Goal: Task Accomplishment & Management: Complete application form

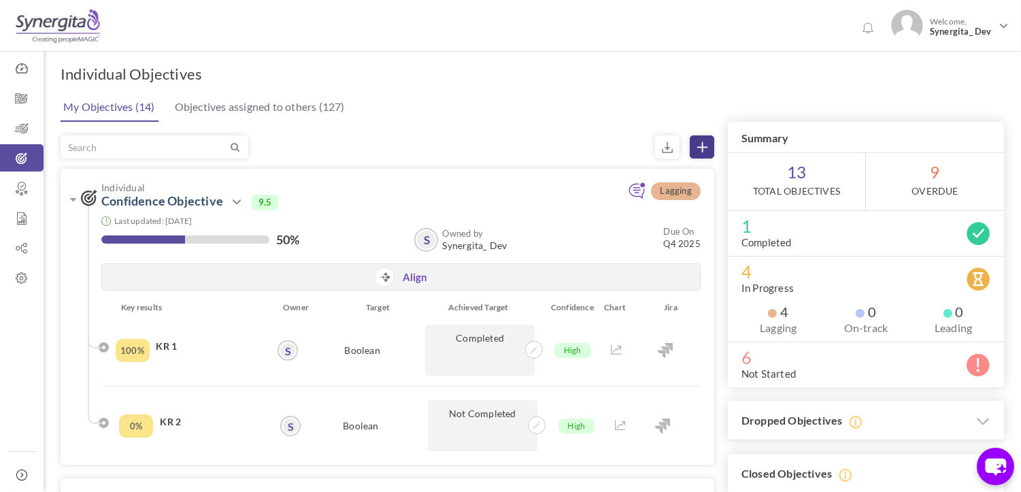
click at [702, 144] on icon at bounding box center [702, 147] width 10 height 10
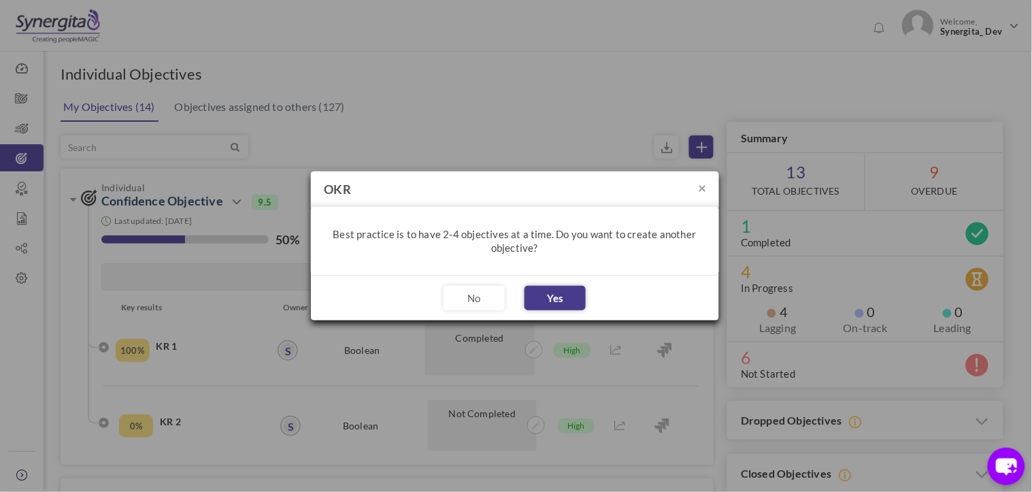
click at [547, 295] on button "Yes" at bounding box center [555, 298] width 61 height 24
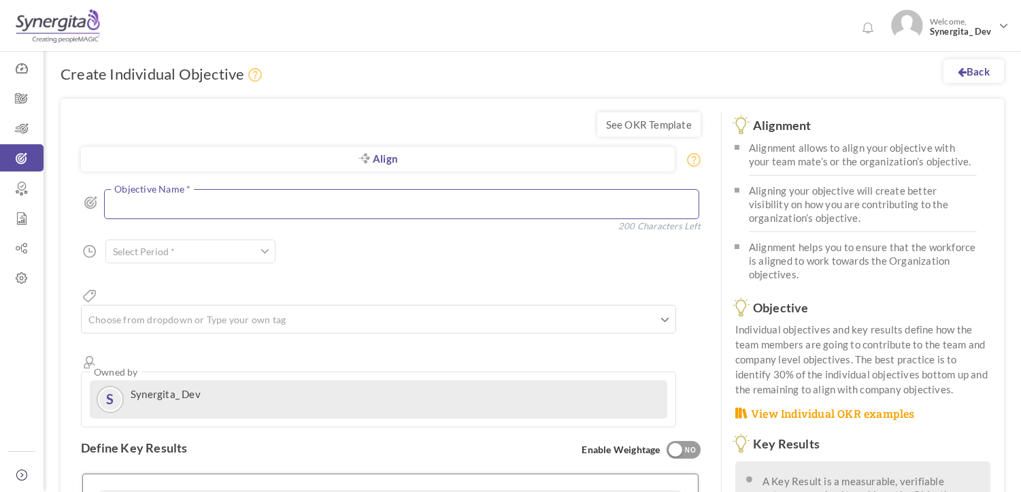
click at [205, 206] on textarea at bounding box center [401, 203] width 595 height 29
type textarea "Hjf"
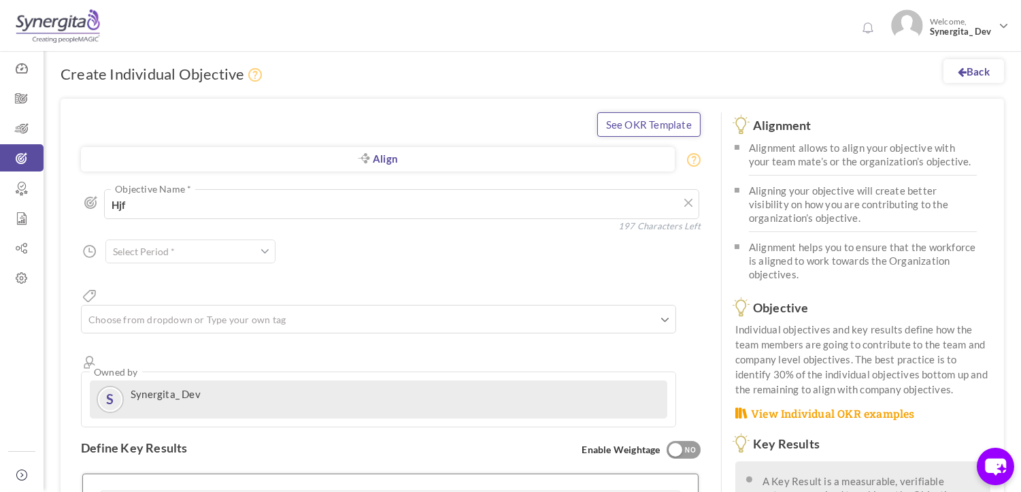
click at [629, 127] on link "See OKR Template" at bounding box center [648, 124] width 103 height 24
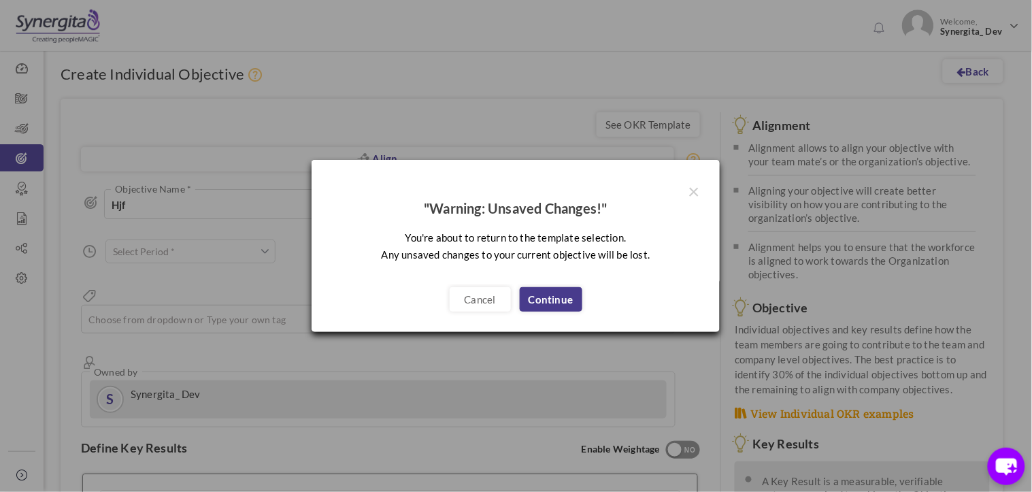
click at [548, 301] on link "Continue" at bounding box center [551, 299] width 63 height 24
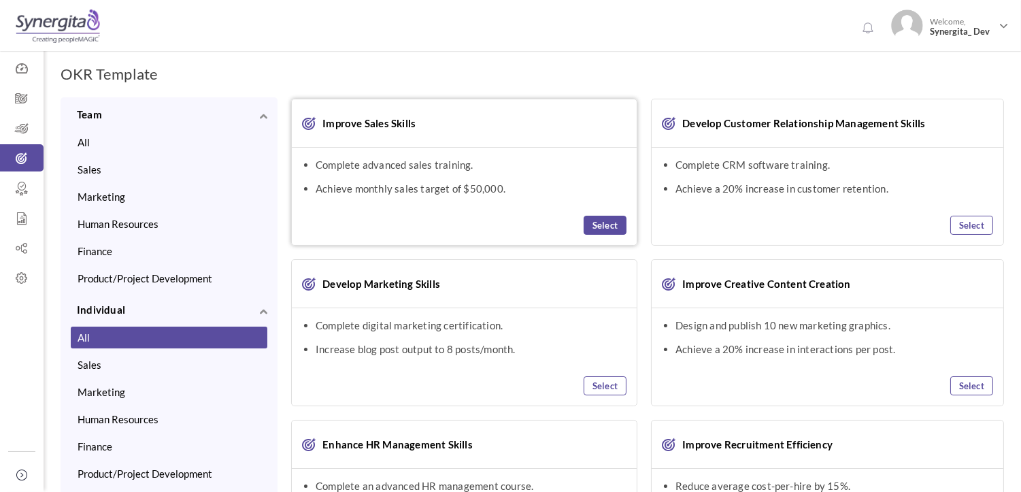
click at [608, 230] on link "Select" at bounding box center [605, 225] width 43 height 19
click at [957, 65] on link "View Selected OKR (1)" at bounding box center [954, 77] width 100 height 24
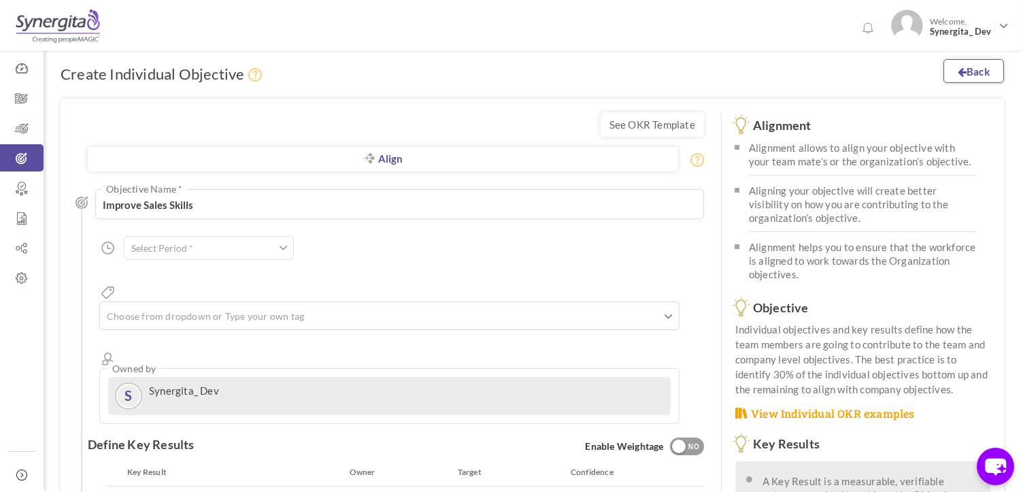
click at [976, 66] on link "Back" at bounding box center [974, 71] width 61 height 24
click at [18, 122] on icon at bounding box center [22, 129] width 44 height 14
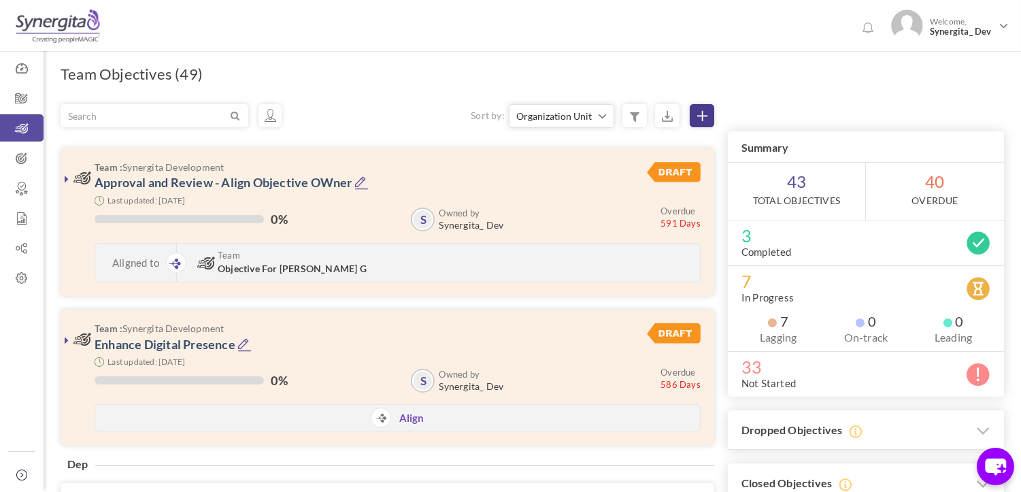
click at [702, 109] on link at bounding box center [702, 115] width 24 height 23
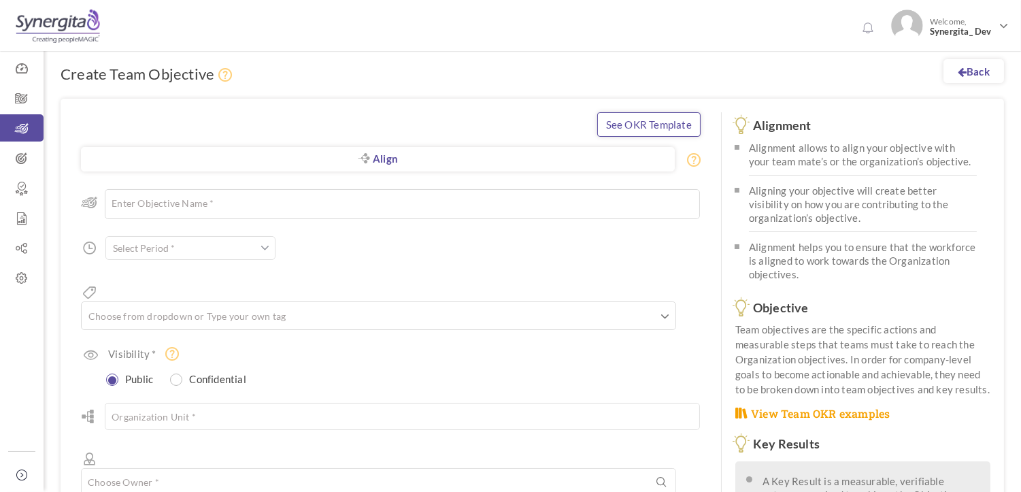
click at [670, 124] on link "See OKR Template" at bounding box center [648, 124] width 103 height 24
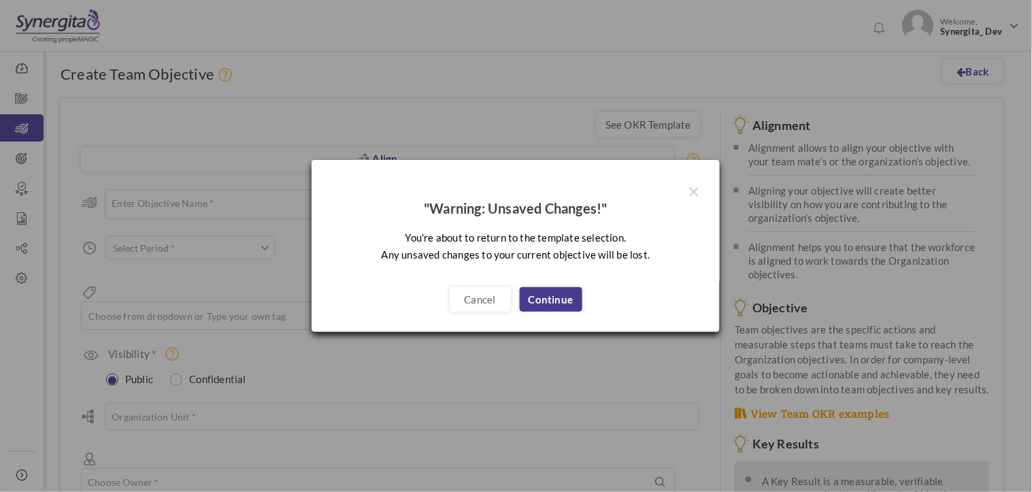
click at [542, 297] on link "Continue" at bounding box center [551, 299] width 63 height 24
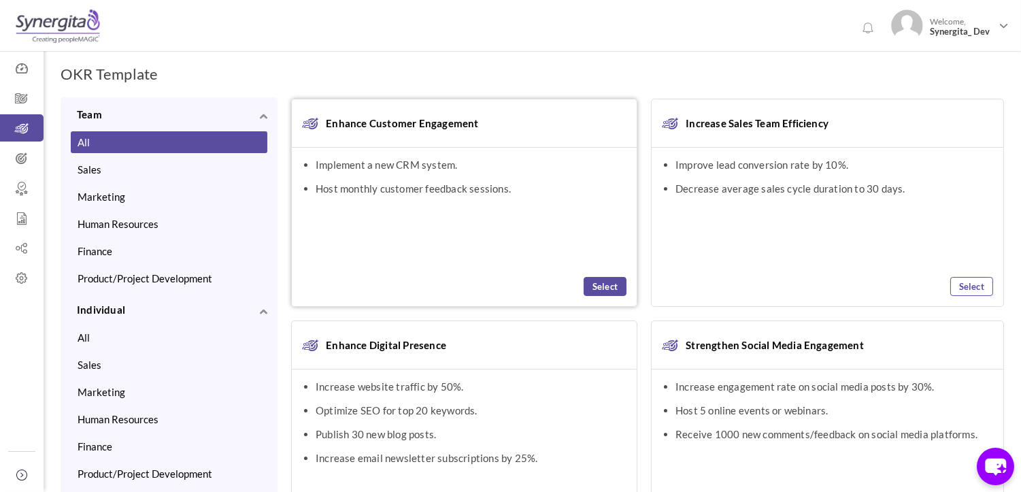
click at [608, 284] on link "Select" at bounding box center [605, 286] width 43 height 19
click at [962, 71] on link "View Selected OKR (1)" at bounding box center [954, 77] width 100 height 24
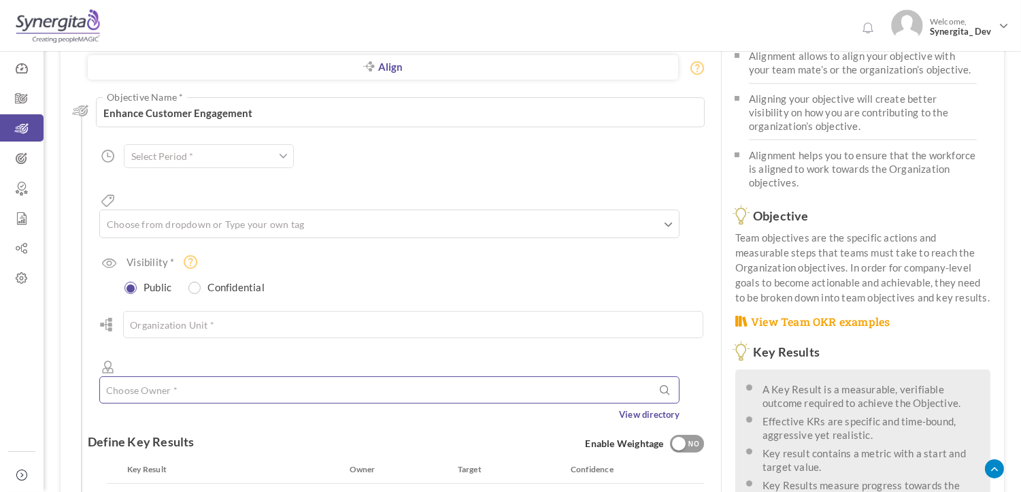
scroll to position [151, 0]
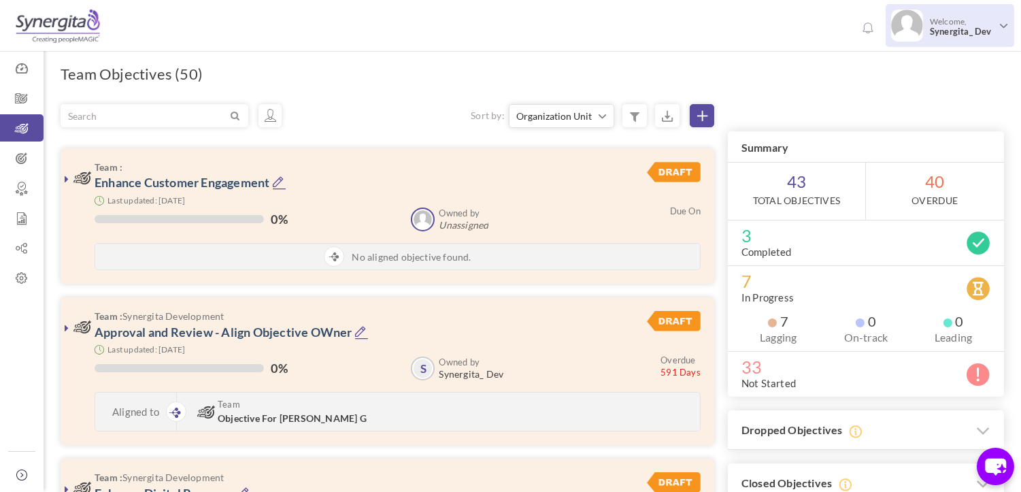
click at [960, 29] on span "Synergita_ Dev" at bounding box center [962, 32] width 64 height 10
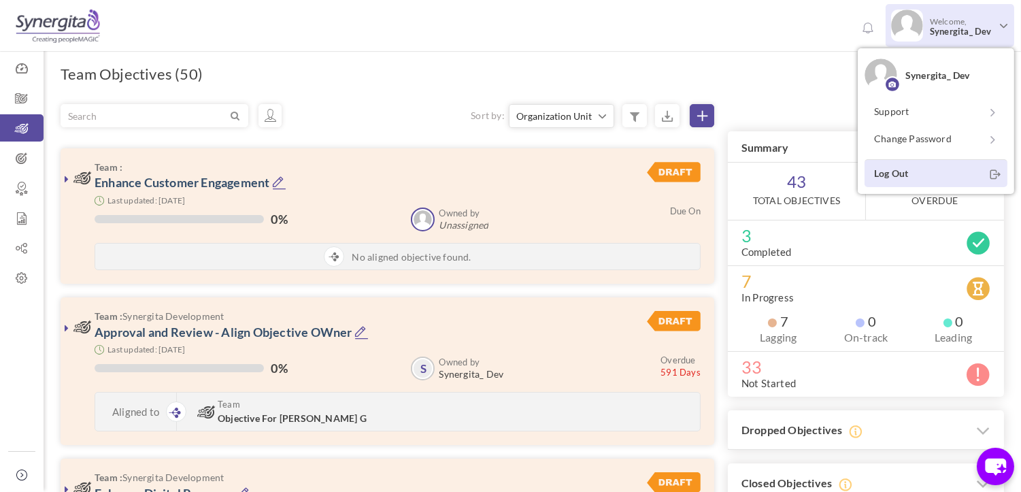
click at [888, 180] on link "Log Out" at bounding box center [936, 173] width 143 height 28
